Goal: Communication & Community: Ask a question

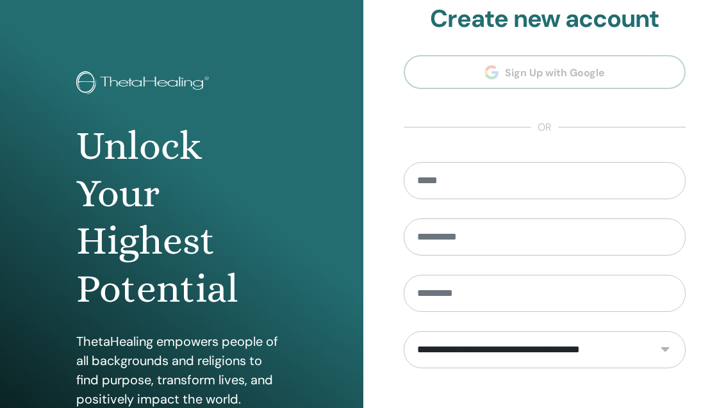
scroll to position [18, 0]
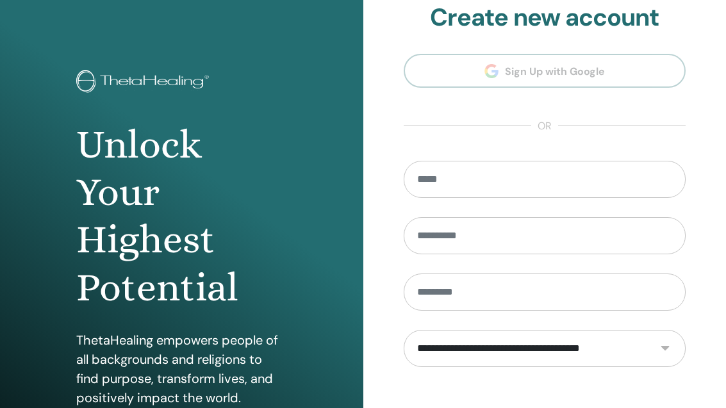
click at [513, 171] on input "email" at bounding box center [545, 179] width 283 height 37
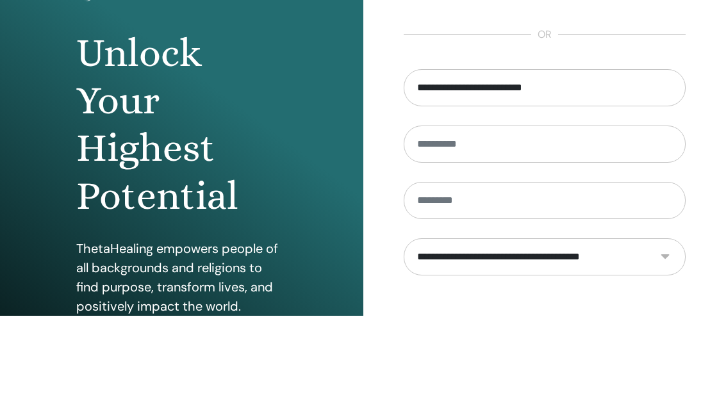
type input "**********"
click at [501, 218] on input "text" at bounding box center [545, 236] width 283 height 37
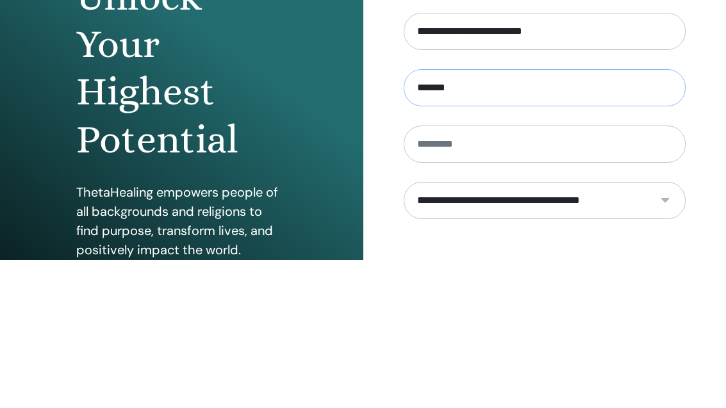
type input "*******"
click at [518, 274] on input "text" at bounding box center [545, 292] width 283 height 37
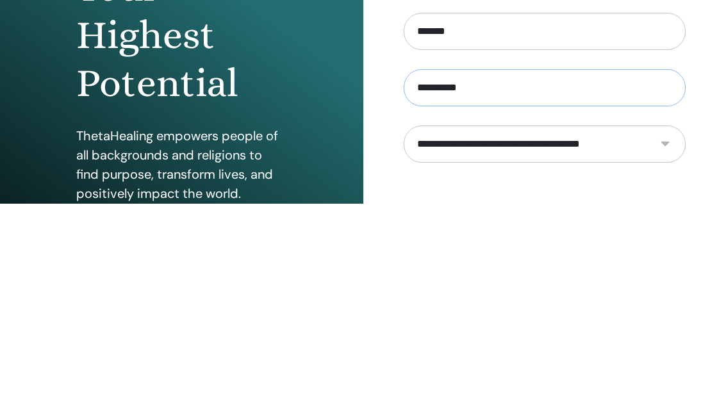
type input "*********"
click at [642, 331] on select "**********" at bounding box center [545, 349] width 283 height 37
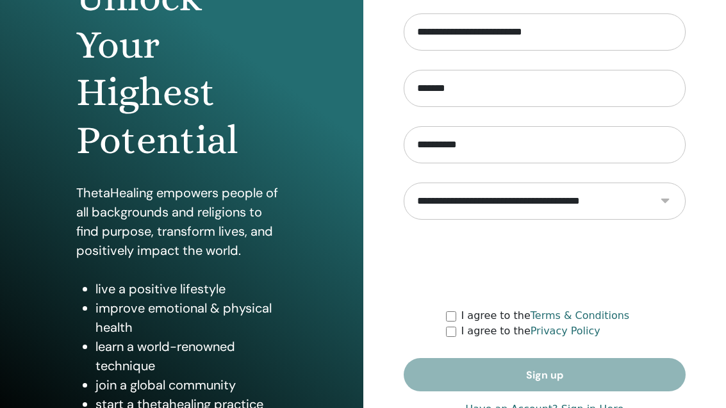
select select "***"
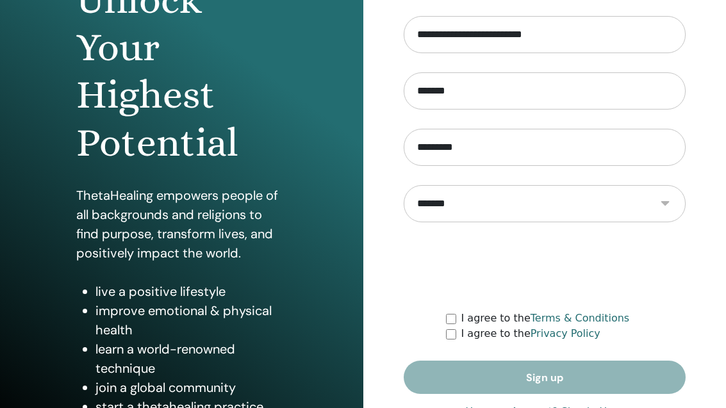
scroll to position [166, 0]
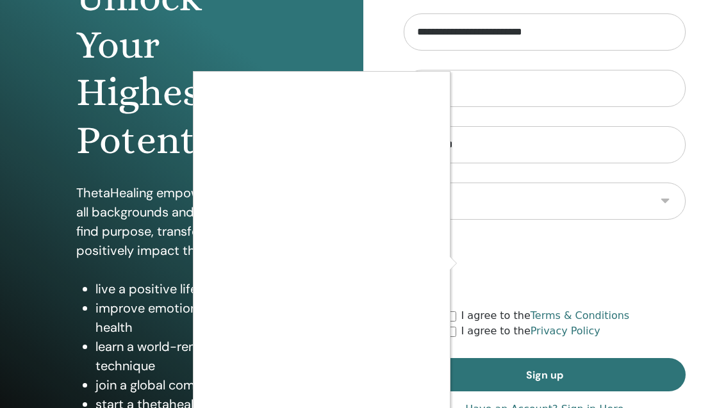
click at [576, 361] on div at bounding box center [363, 204] width 726 height 408
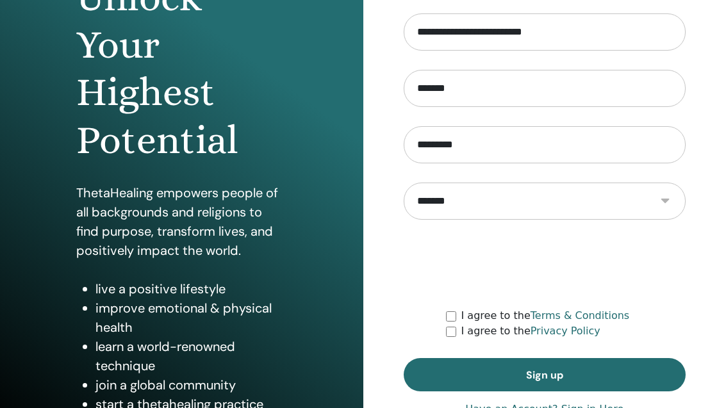
click at [595, 376] on button "Sign up" at bounding box center [545, 374] width 283 height 33
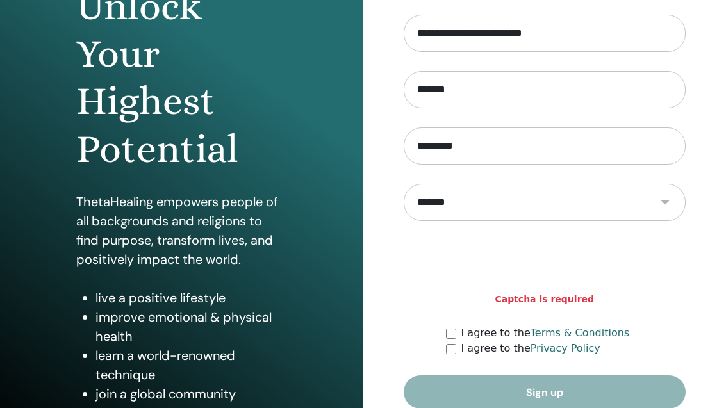
scroll to position [166, 0]
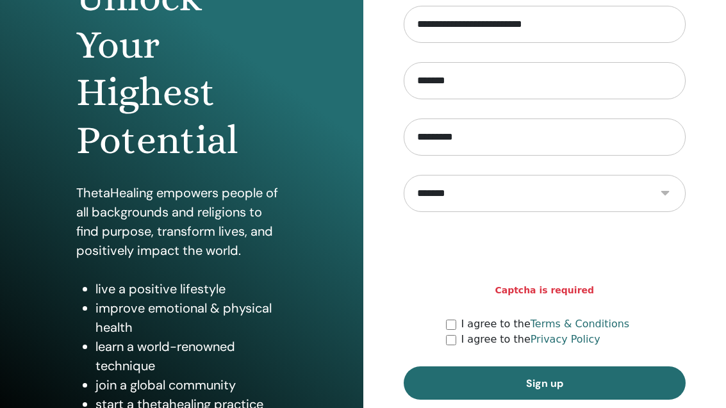
click at [516, 381] on button "Sign up" at bounding box center [545, 383] width 283 height 33
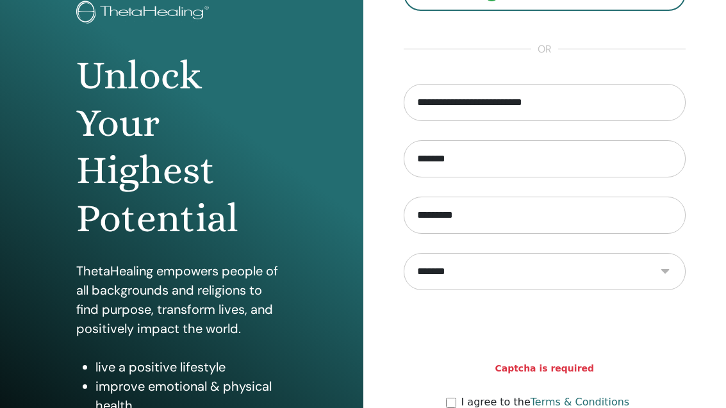
scroll to position [0, 0]
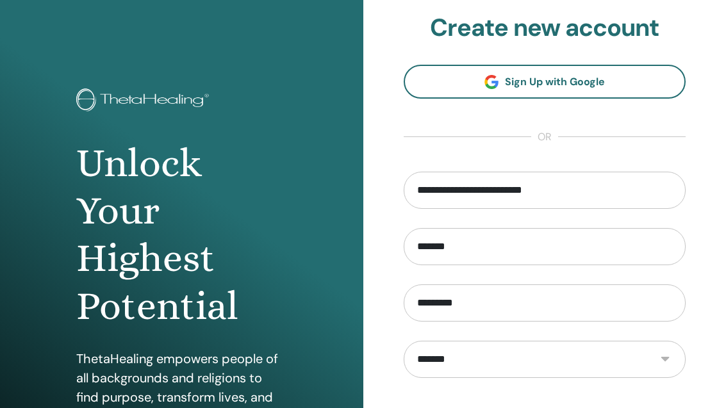
click at [595, 87] on span "Sign Up with Google" at bounding box center [555, 81] width 100 height 13
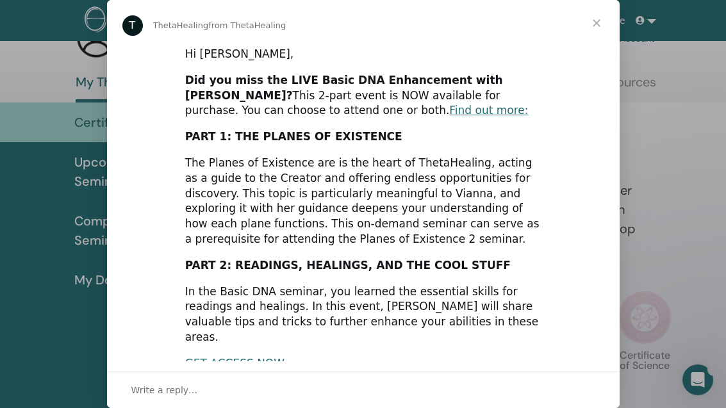
click at [449, 104] on link "Find out more:" at bounding box center [488, 110] width 79 height 13
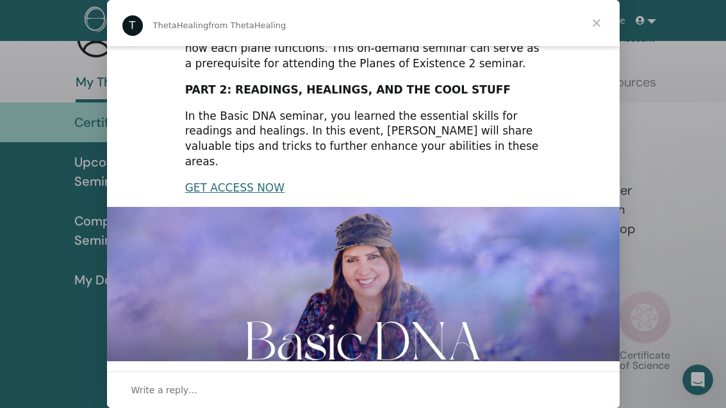
scroll to position [176, 0]
click at [236, 181] on link "GET ACCESS NOW" at bounding box center [234, 187] width 99 height 13
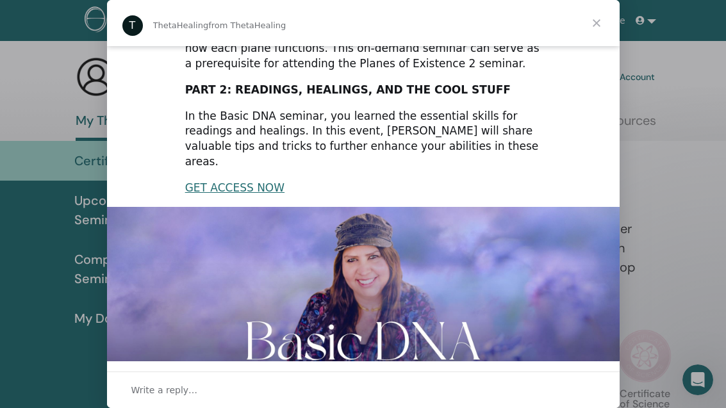
click at [592, 20] on span "Close" at bounding box center [597, 23] width 46 height 46
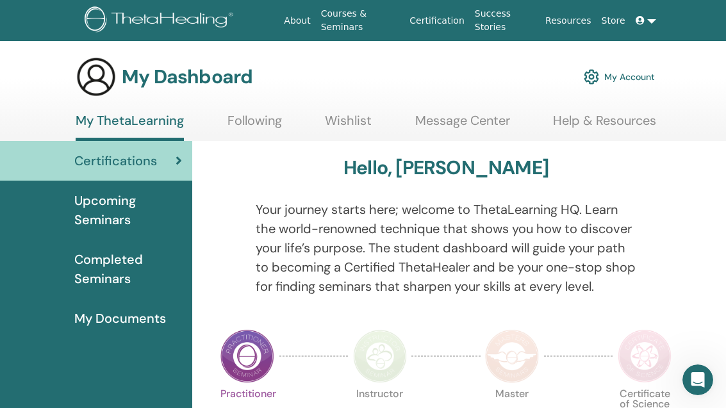
click at [347, 8] on link "Courses & Seminars" at bounding box center [360, 20] width 89 height 37
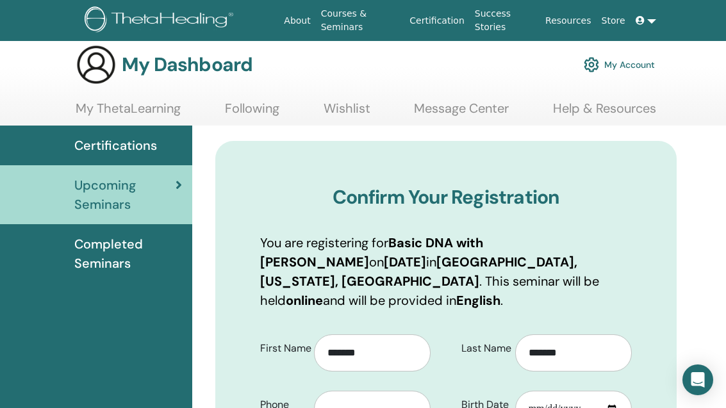
scroll to position [13, 0]
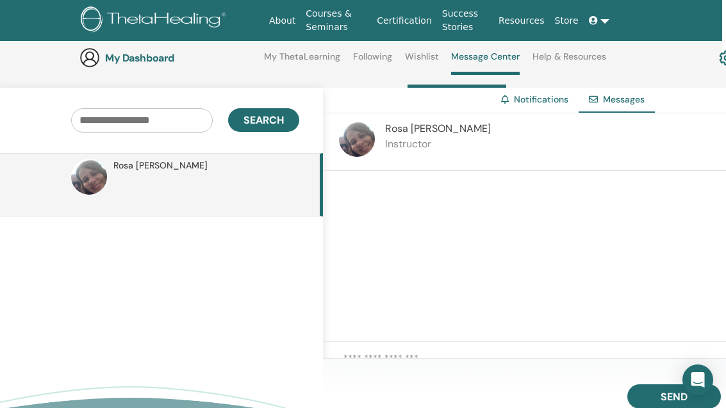
scroll to position [88, 4]
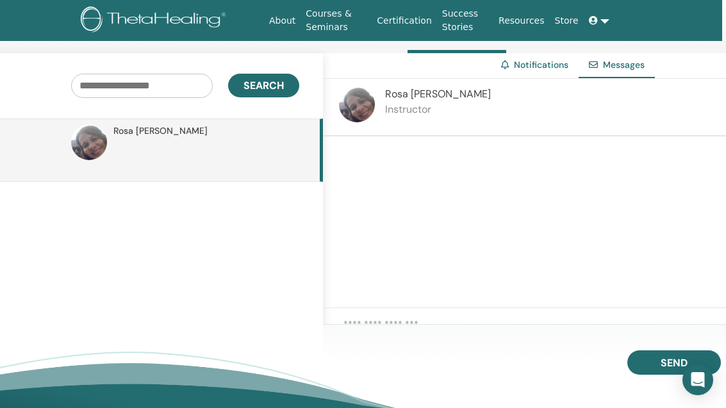
click at [419, 213] on div at bounding box center [544, 222] width 442 height 172
click at [401, 340] on textarea at bounding box center [554, 328] width 422 height 22
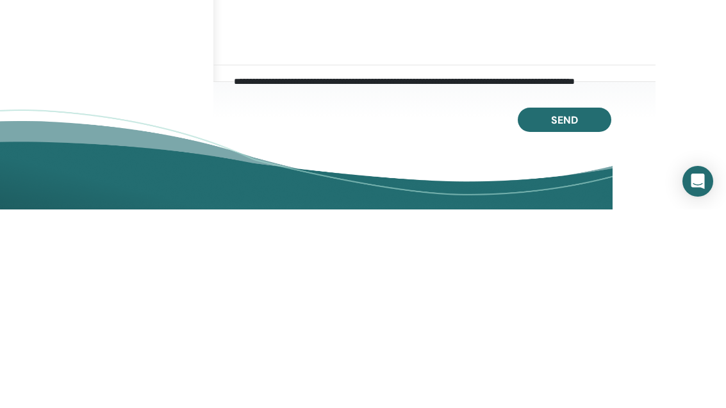
scroll to position [1, 0]
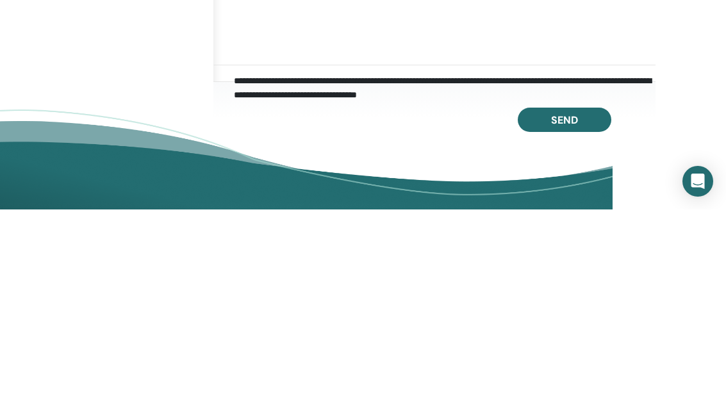
type textarea "**********"
click at [581, 306] on button "Send" at bounding box center [565, 318] width 94 height 24
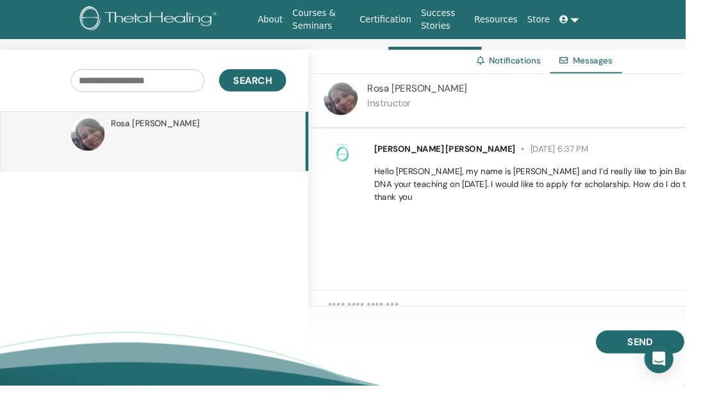
scroll to position [88, 0]
click at [668, 369] on span "Send" at bounding box center [678, 362] width 27 height 13
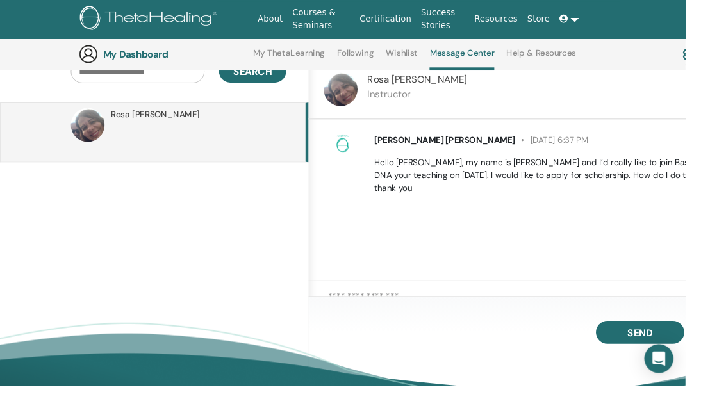
scroll to position [132, 0]
